Goal: Check status

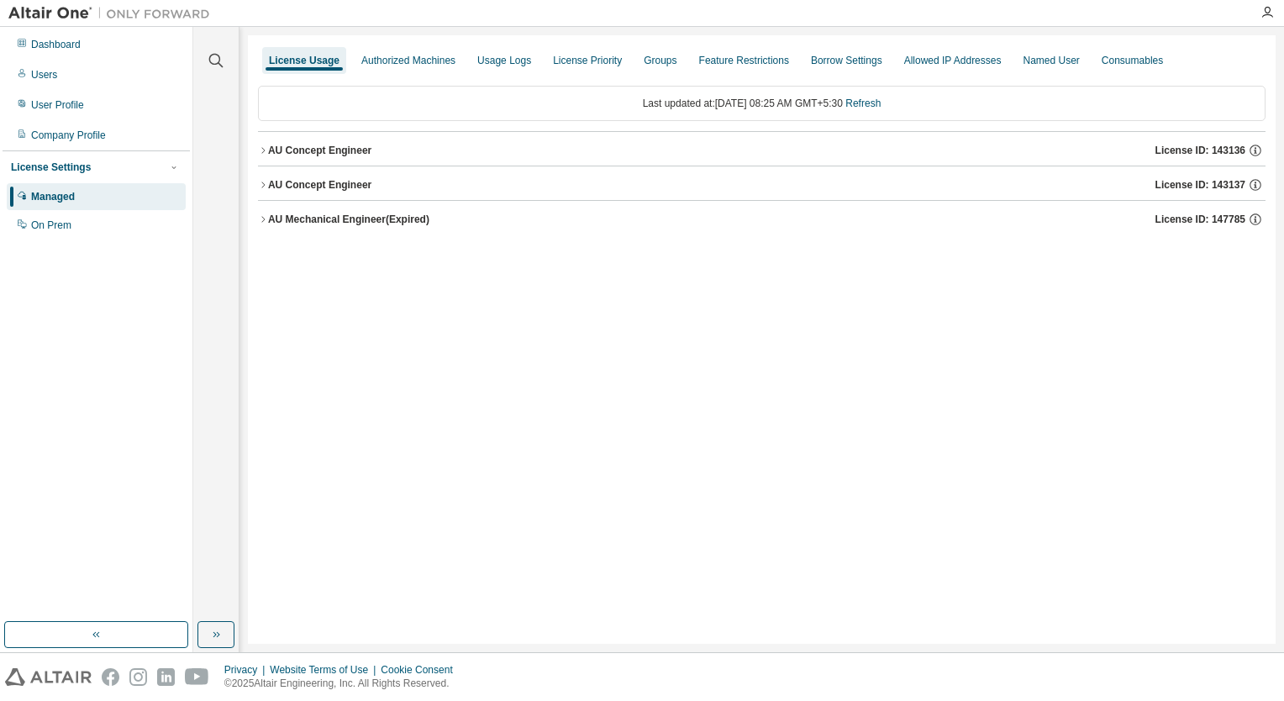
click at [264, 155] on button "AU Concept Engineer License ID: 143136" at bounding box center [761, 150] width 1007 height 37
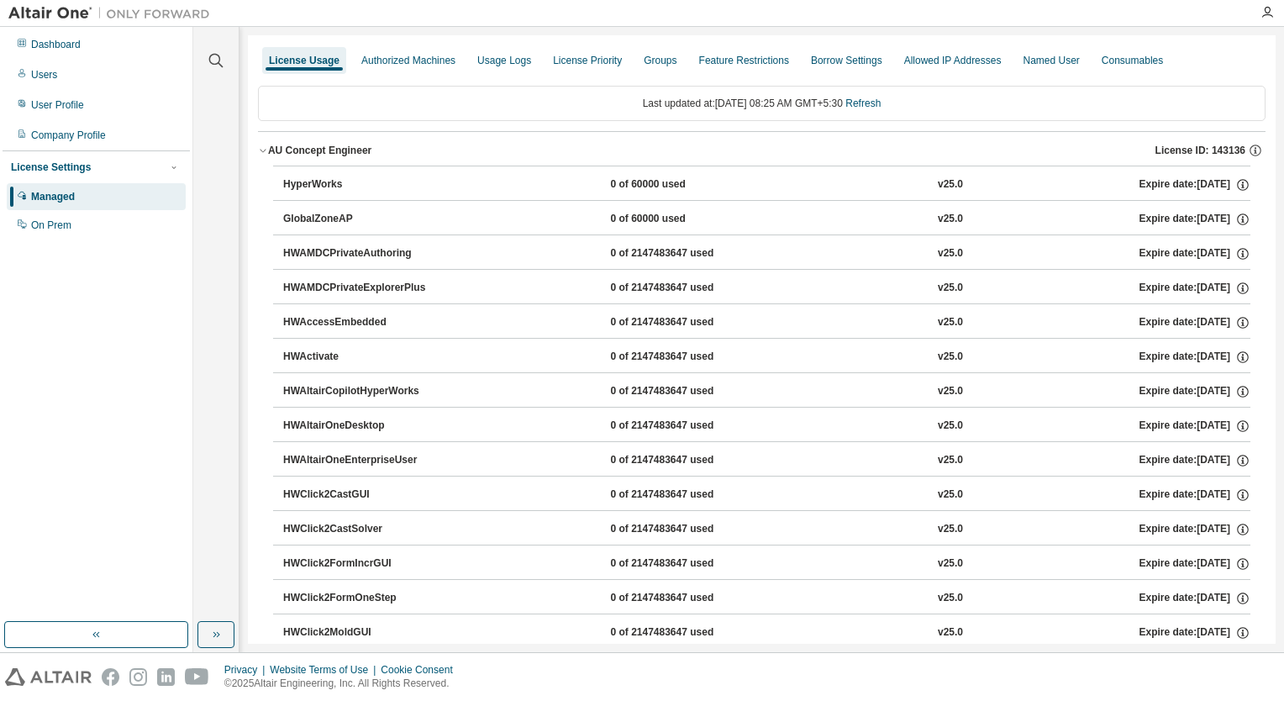
click at [264, 155] on button "AU Concept Engineer License ID: 143136" at bounding box center [761, 150] width 1007 height 37
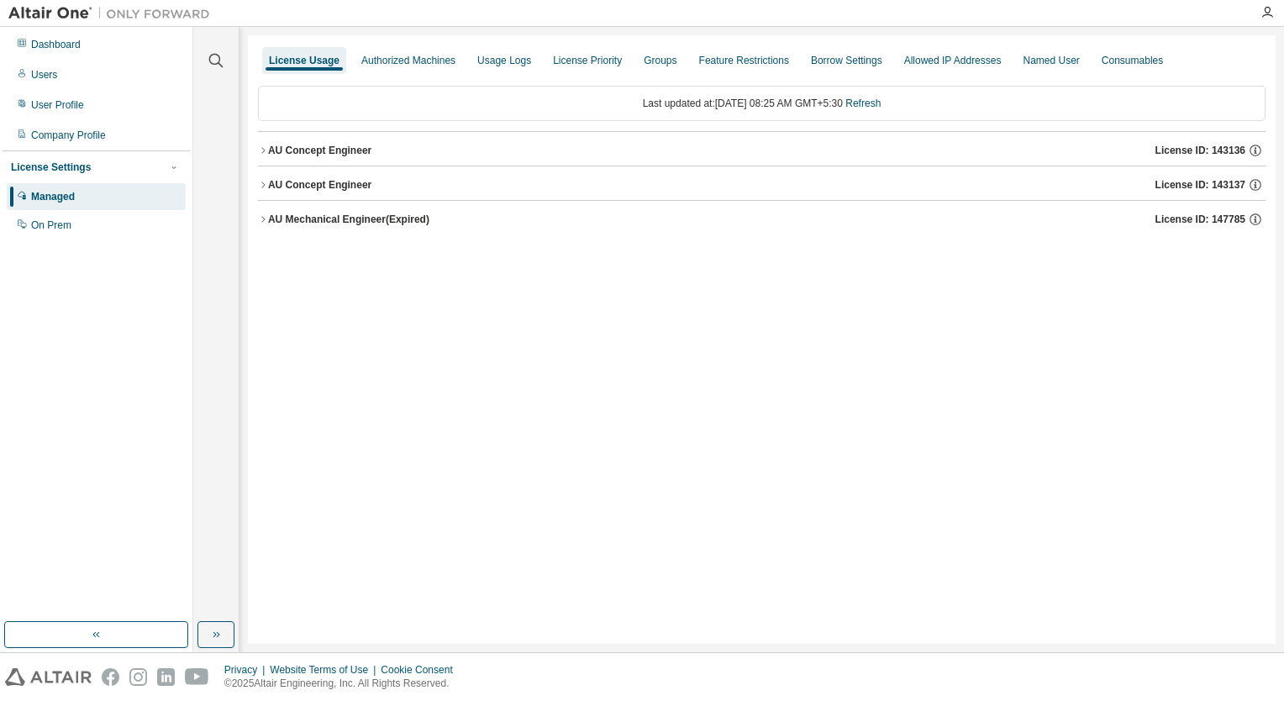
click at [264, 155] on button "AU Concept Engineer License ID: 143136" at bounding box center [761, 150] width 1007 height 37
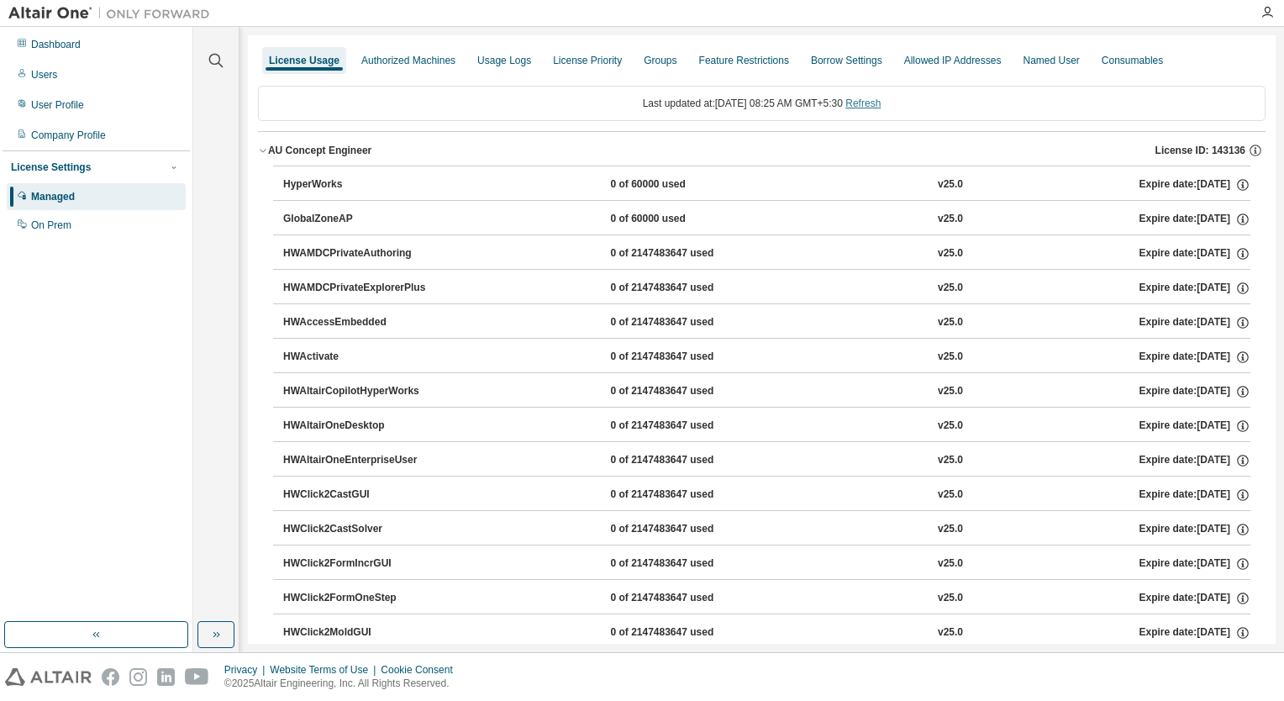
click at [880, 105] on link "Refresh" at bounding box center [862, 103] width 35 height 12
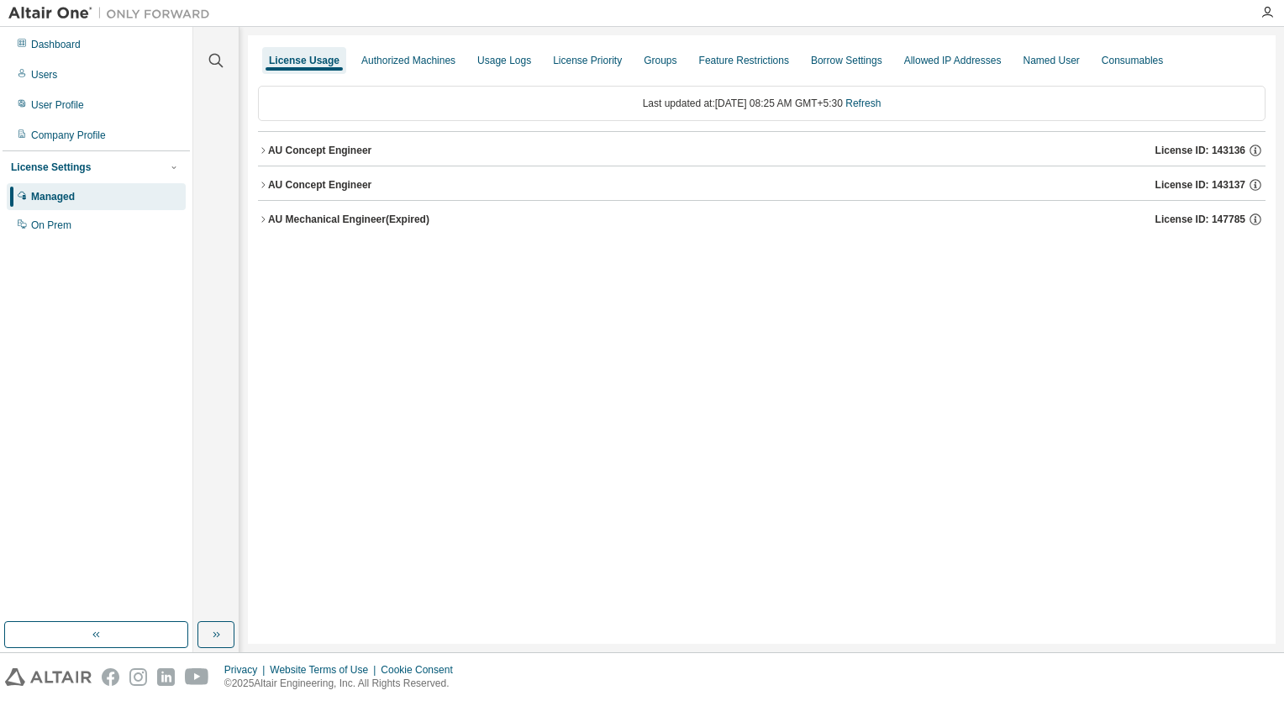
click at [268, 153] on div "AU Concept Engineer" at bounding box center [319, 150] width 103 height 13
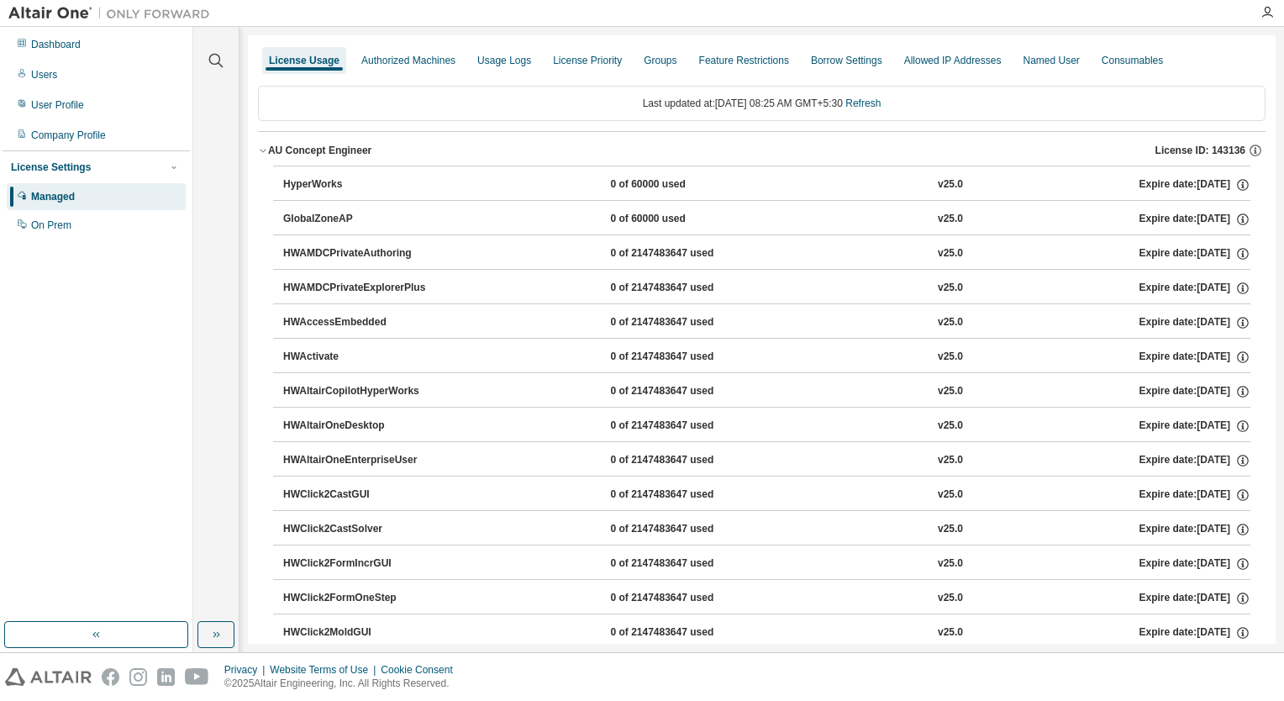
click at [268, 153] on div "AU Concept Engineer" at bounding box center [319, 150] width 103 height 13
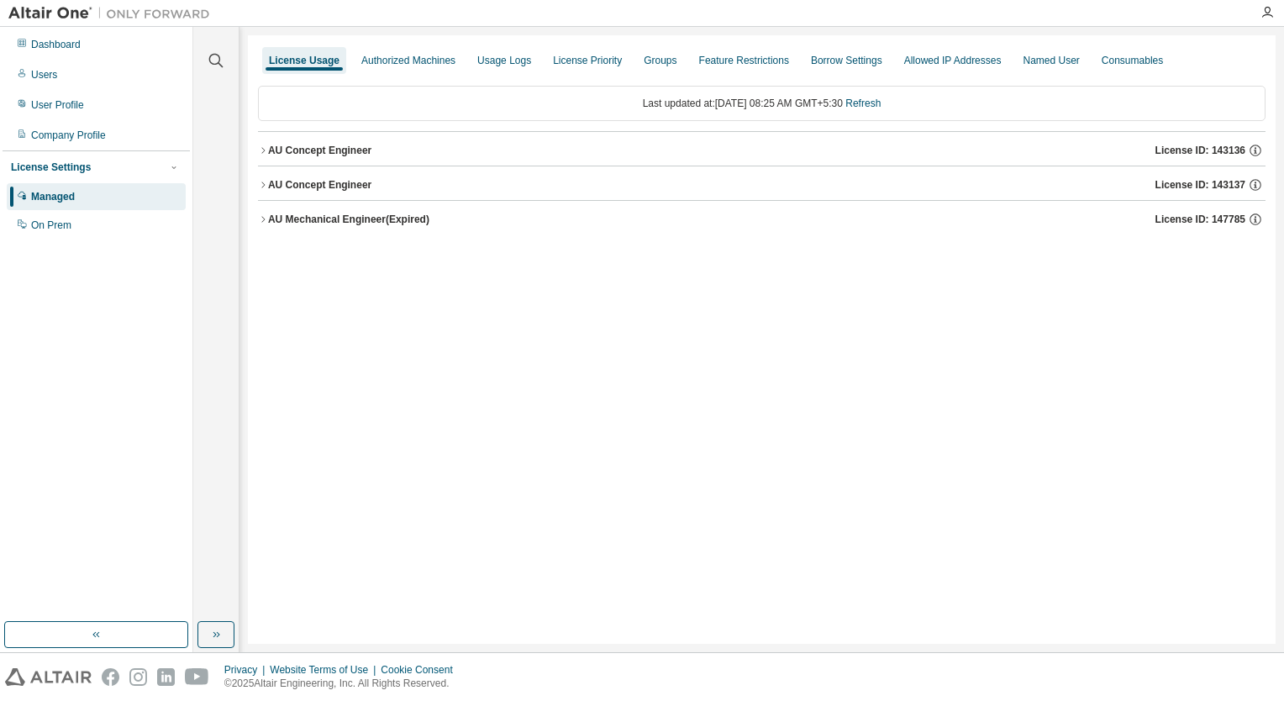
click at [265, 181] on icon "button" at bounding box center [263, 185] width 10 height 10
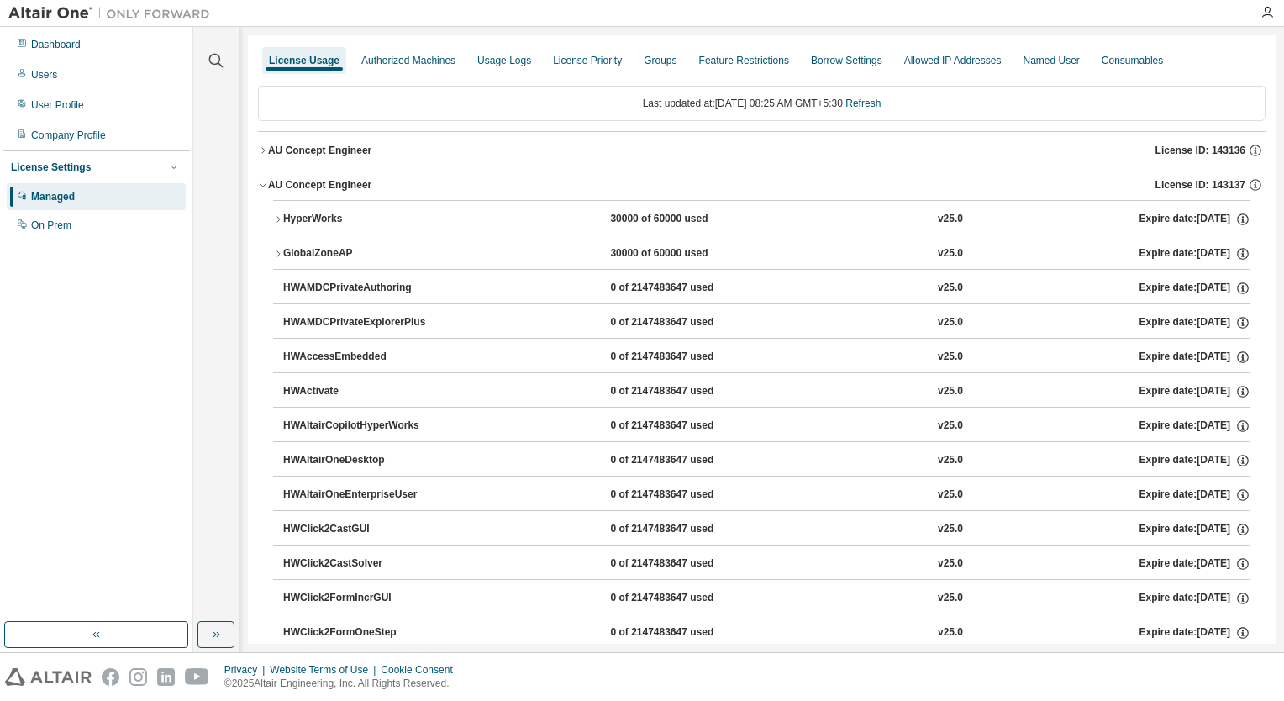
click at [276, 218] on icon "button" at bounding box center [278, 219] width 10 height 10
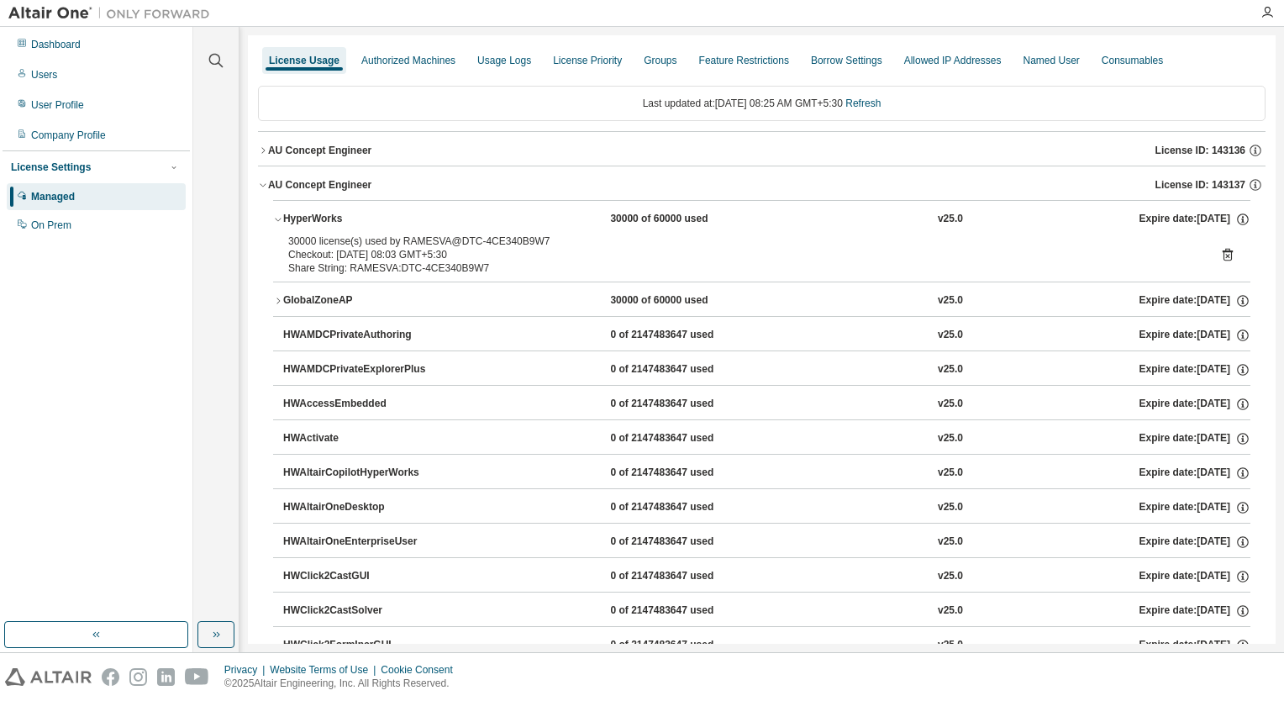
click at [417, 242] on div "30000 license(s) used by RAMESVA@DTC-4CE340B9W7" at bounding box center [741, 240] width 906 height 13
copy div "RAMESVA"
